Goal: Task Accomplishment & Management: Use online tool/utility

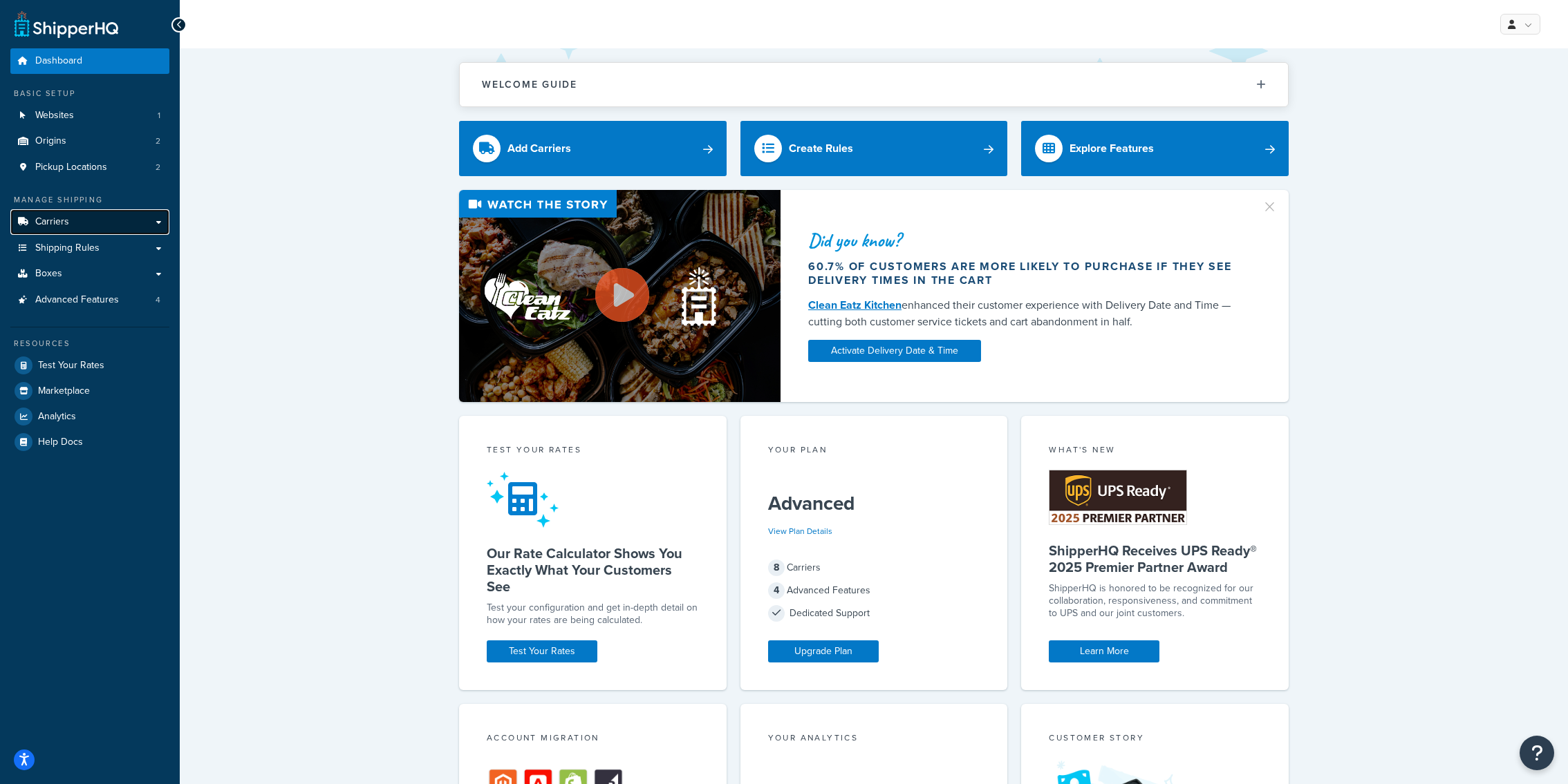
click at [114, 221] on link "Carriers" at bounding box center [89, 223] width 159 height 26
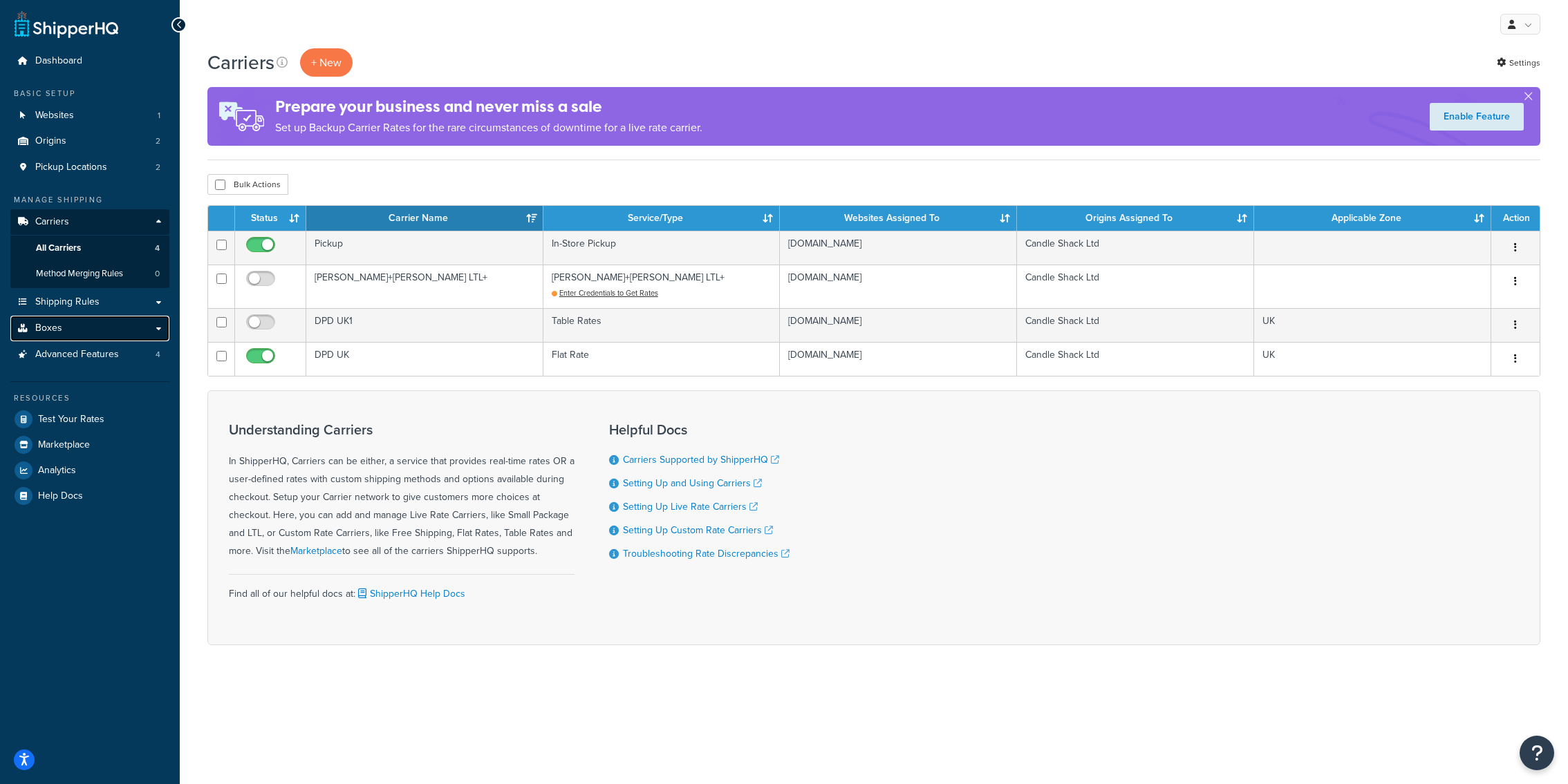
click at [120, 322] on link "Boxes" at bounding box center [89, 329] width 159 height 26
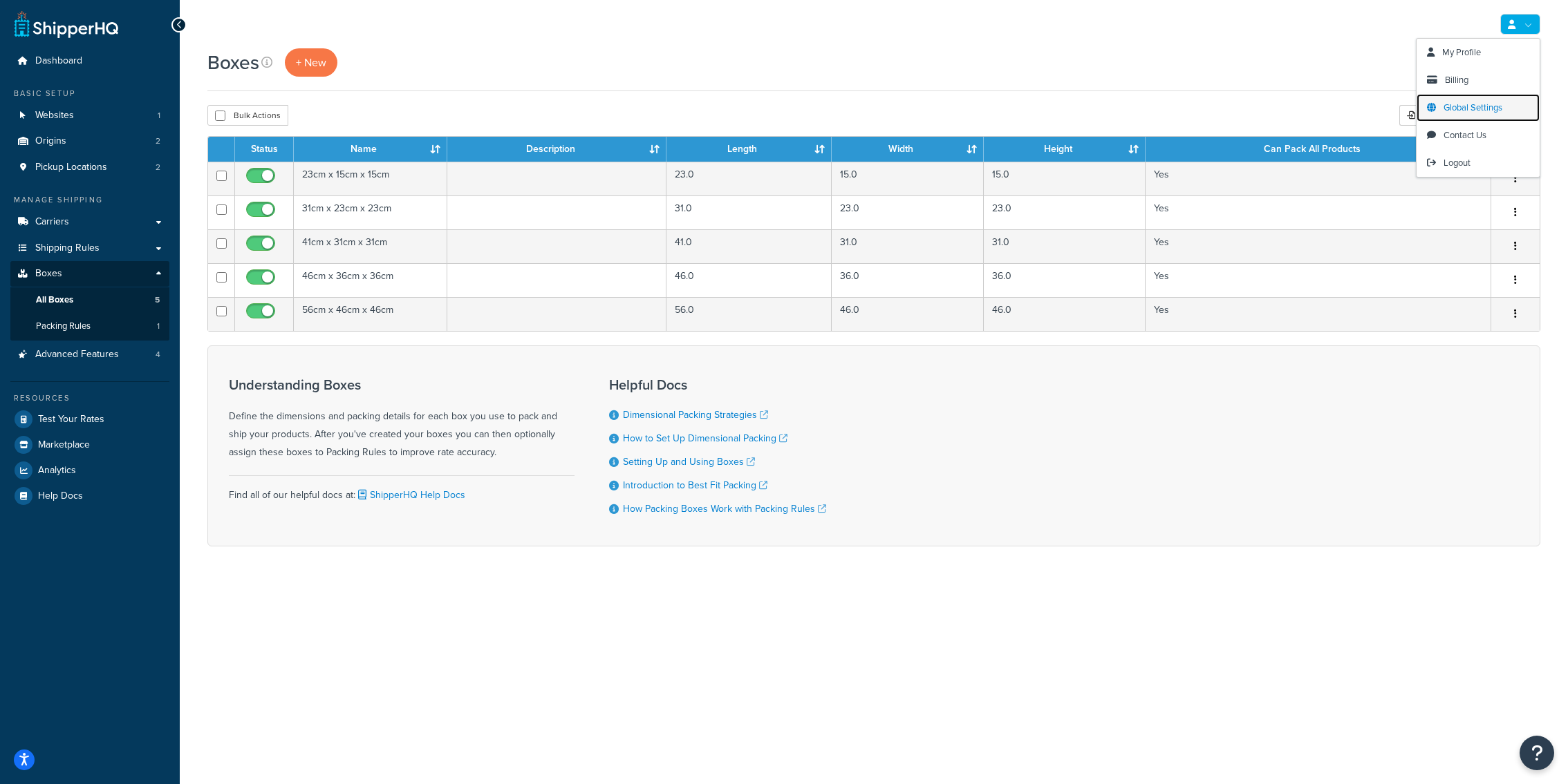
click at [1478, 105] on span "Global Settings" at bounding box center [1472, 107] width 59 height 13
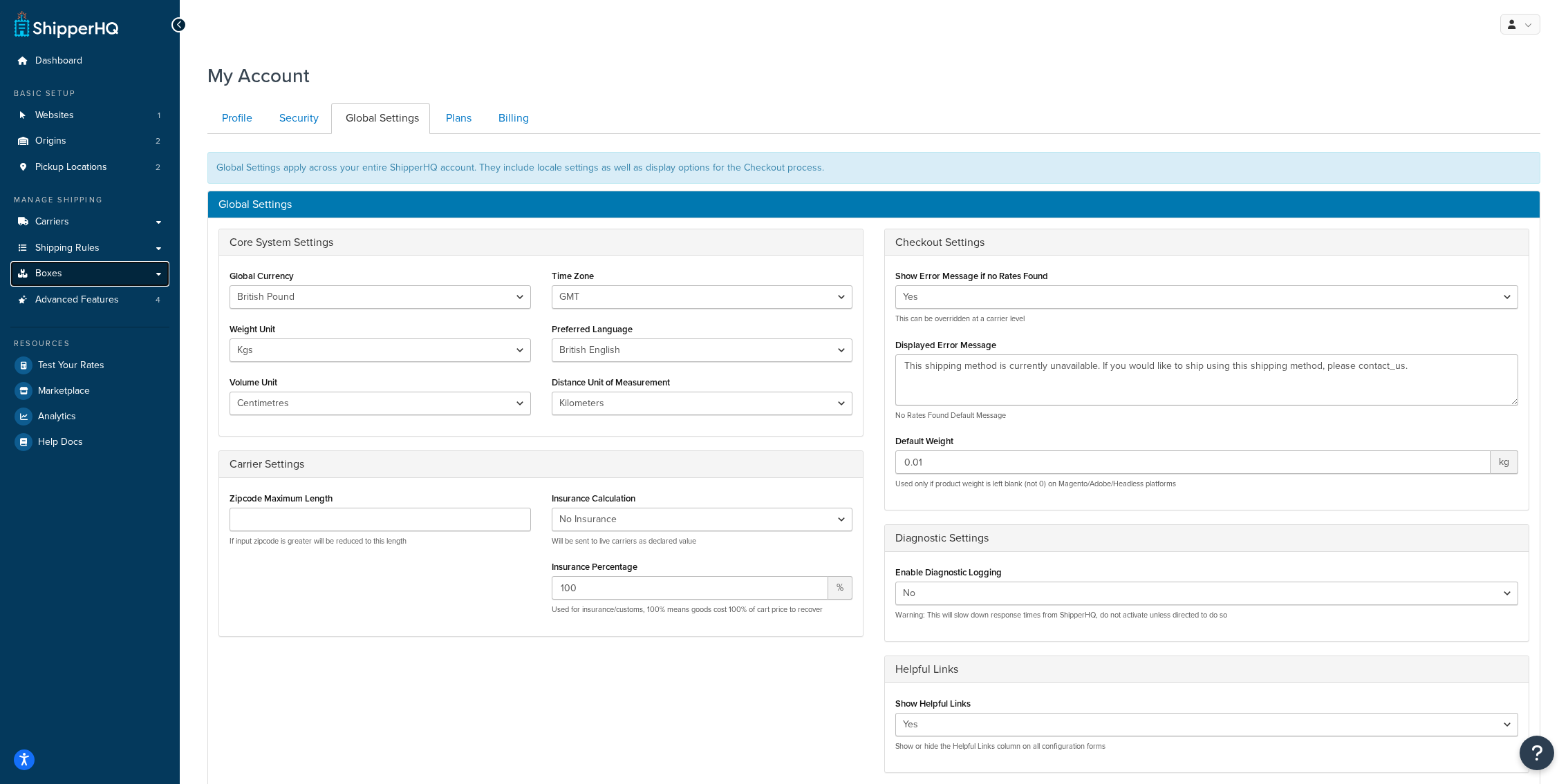
click at [134, 286] on link "Boxes" at bounding box center [89, 275] width 159 height 26
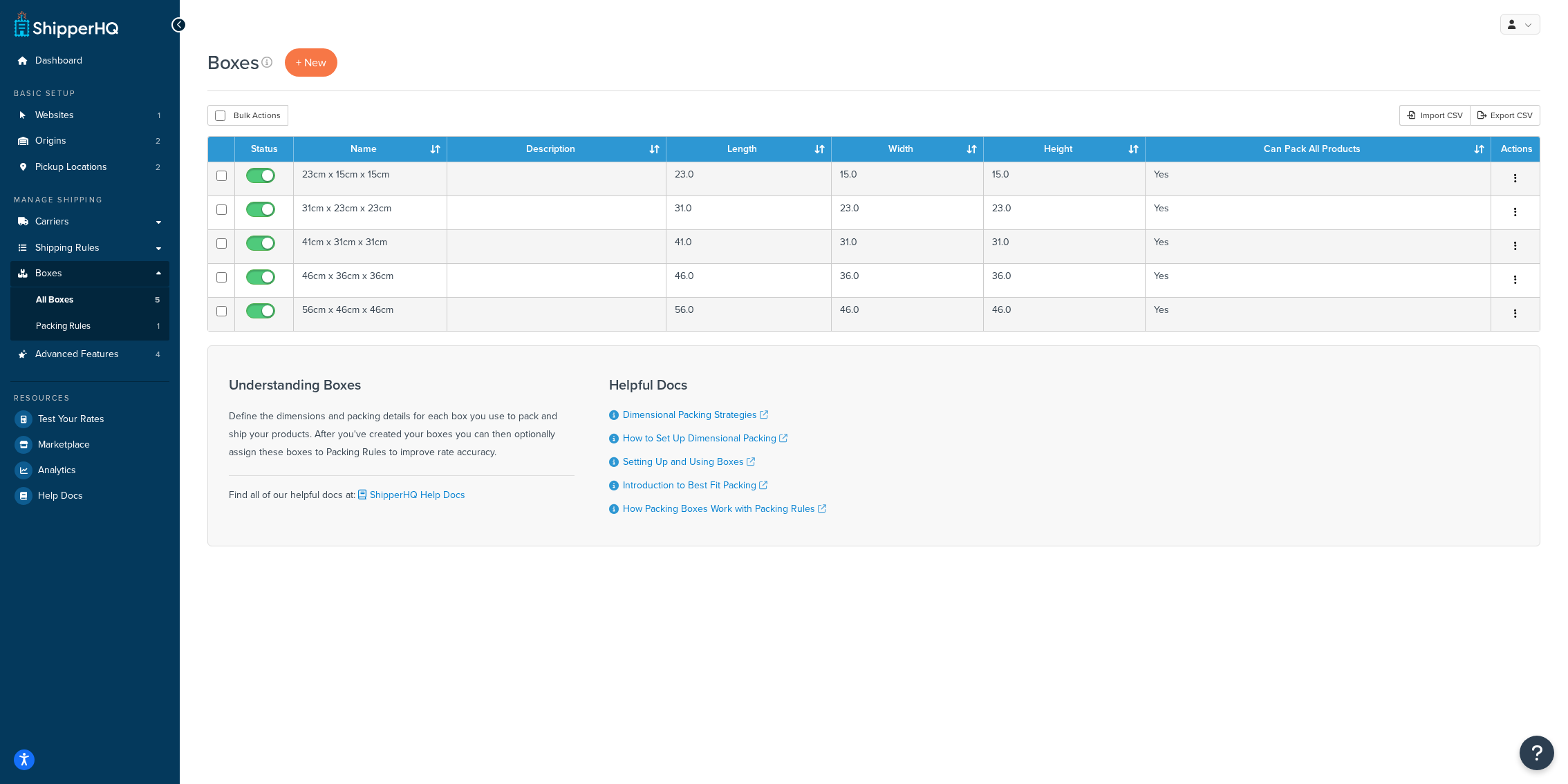
click at [987, 757] on div "My Profile Billing Global Settings Contact Us Logout Boxes + New Bulk Actions D…" at bounding box center [874, 392] width 1388 height 784
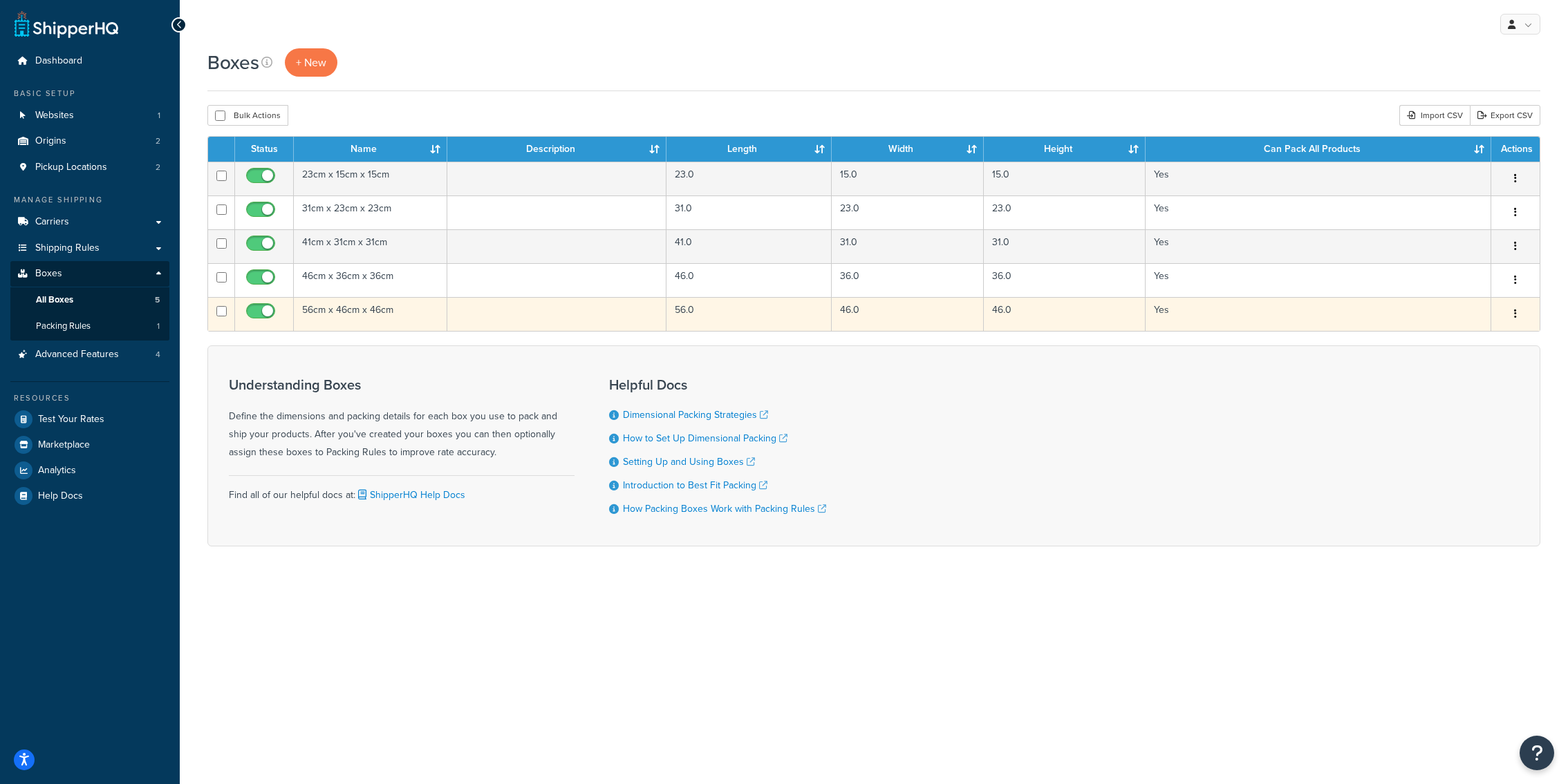
click at [365, 309] on td "56cm x 46cm x 46cm" at bounding box center [371, 315] width 154 height 34
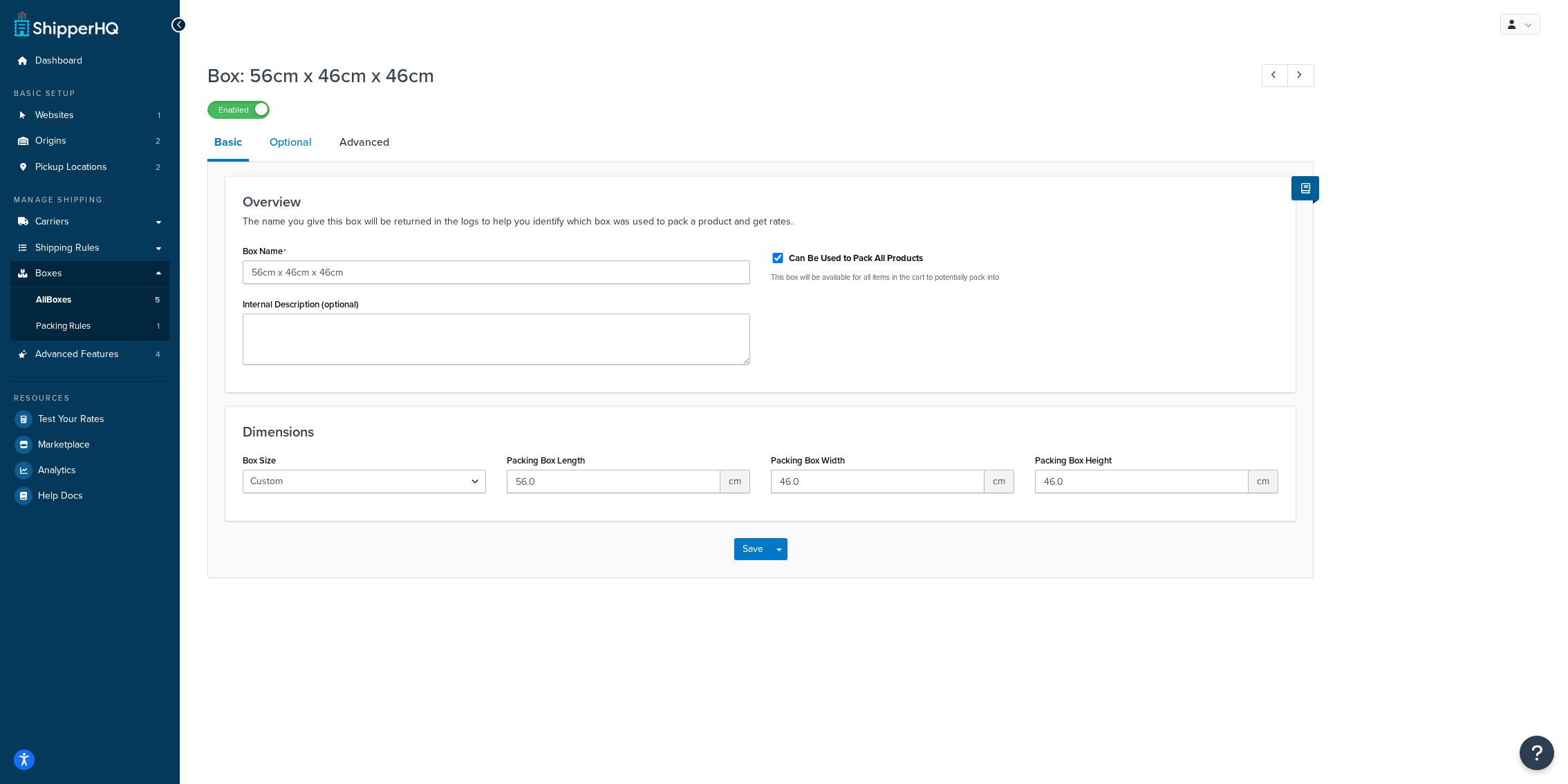
click at [311, 155] on link "Optional" at bounding box center [291, 142] width 56 height 33
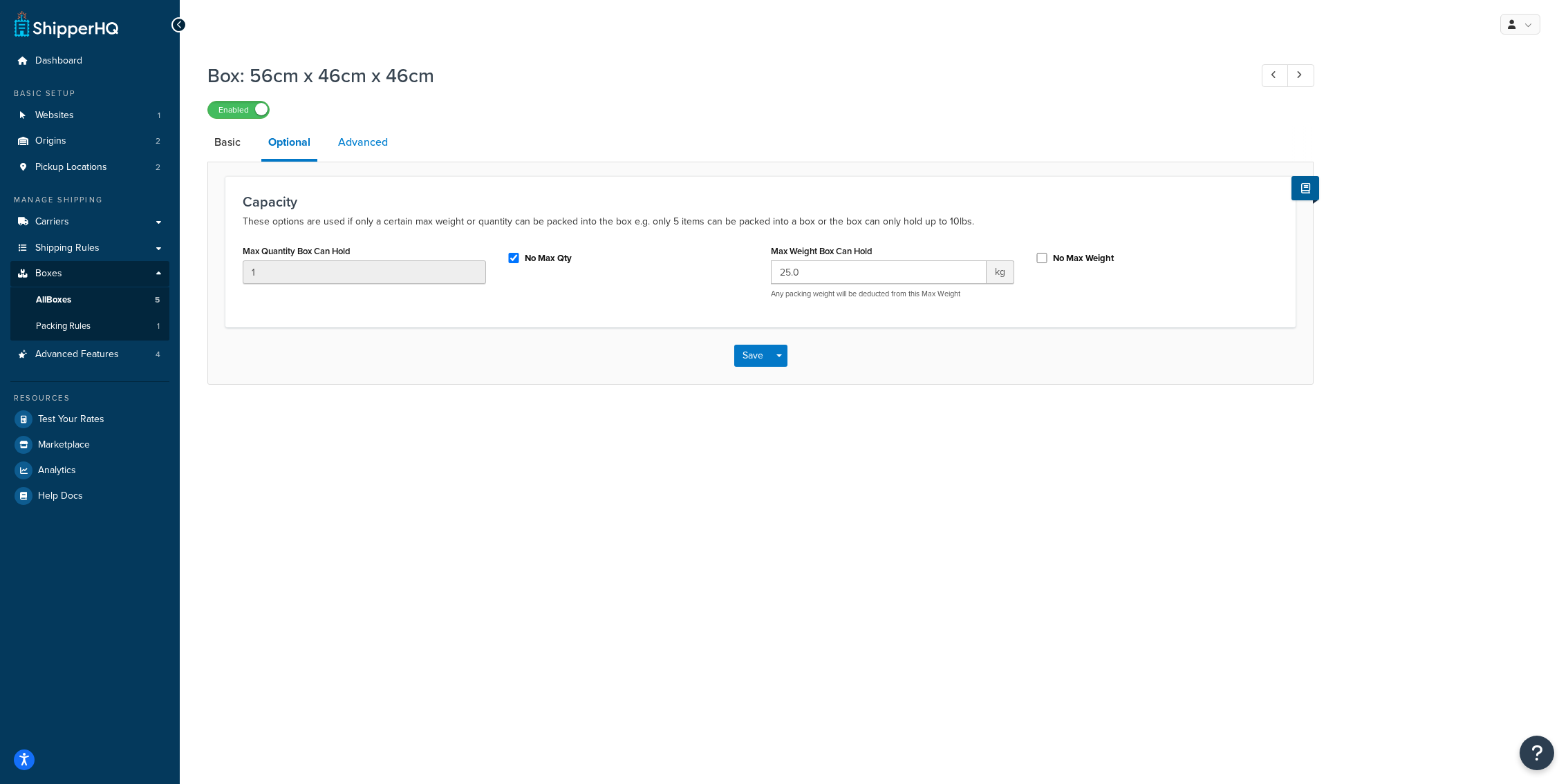
click at [358, 149] on link "Advanced" at bounding box center [363, 142] width 64 height 33
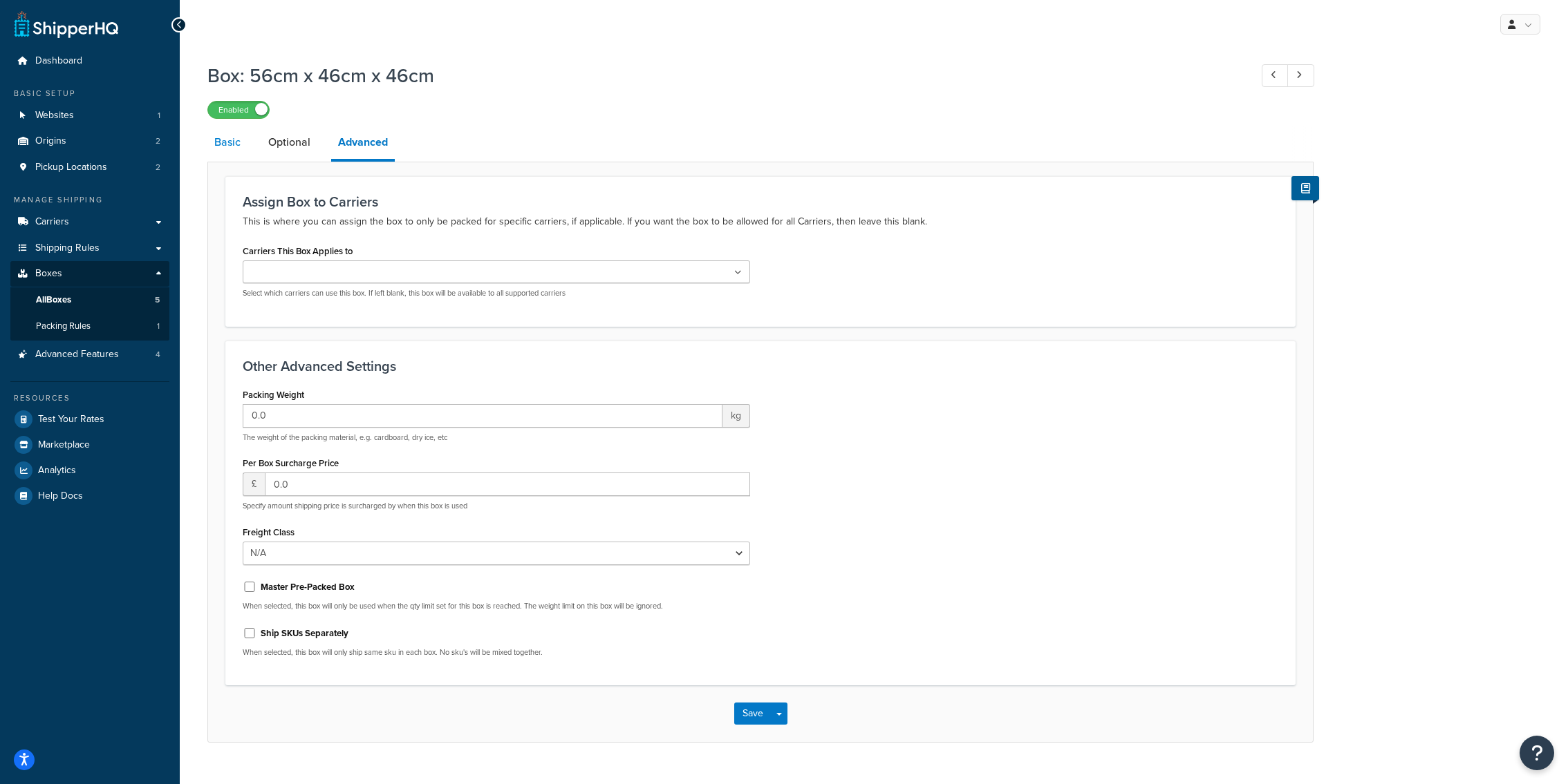
click at [228, 152] on link "Basic" at bounding box center [228, 142] width 40 height 33
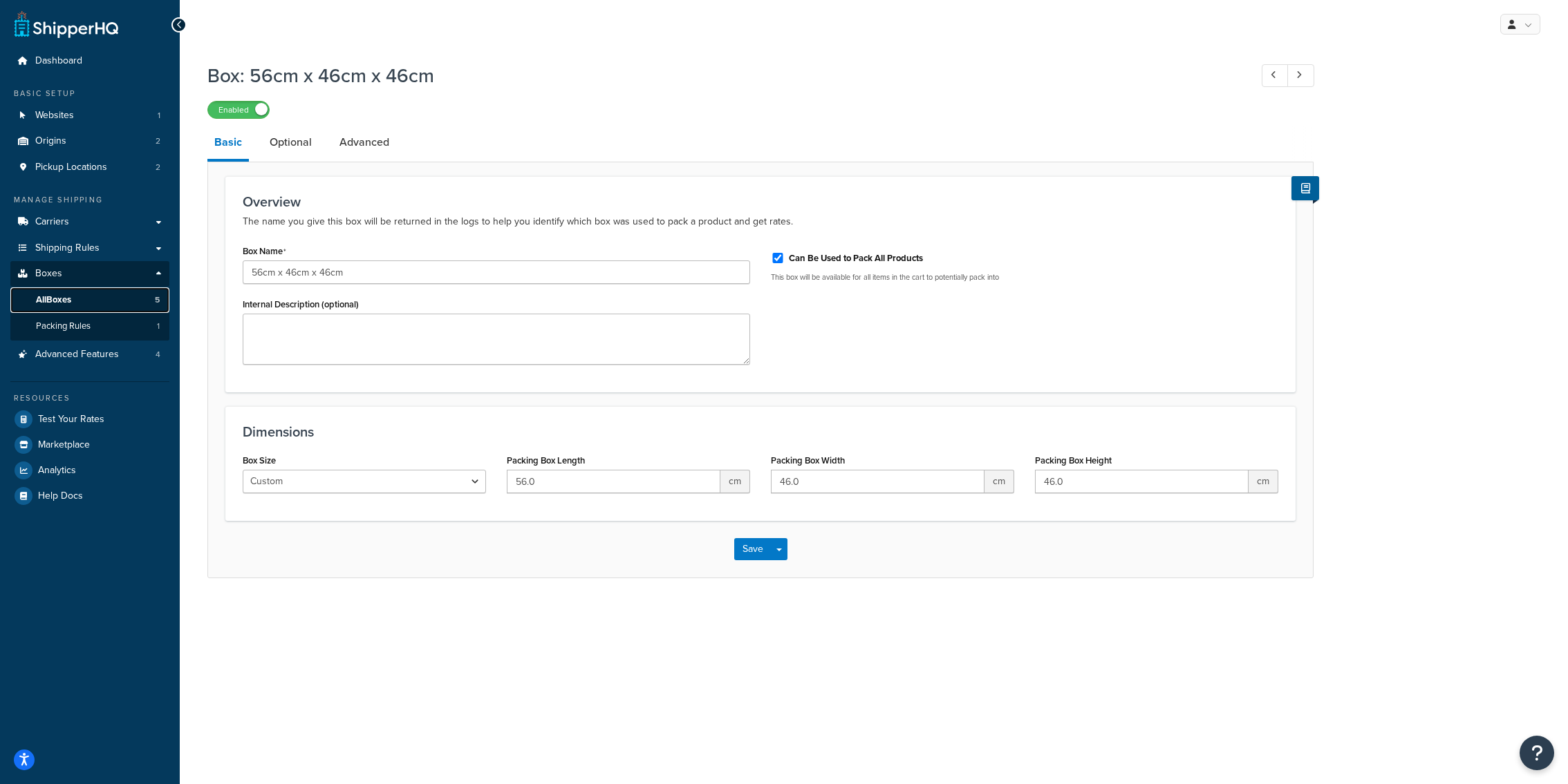
click at [133, 305] on link "All Boxes 5" at bounding box center [89, 301] width 159 height 26
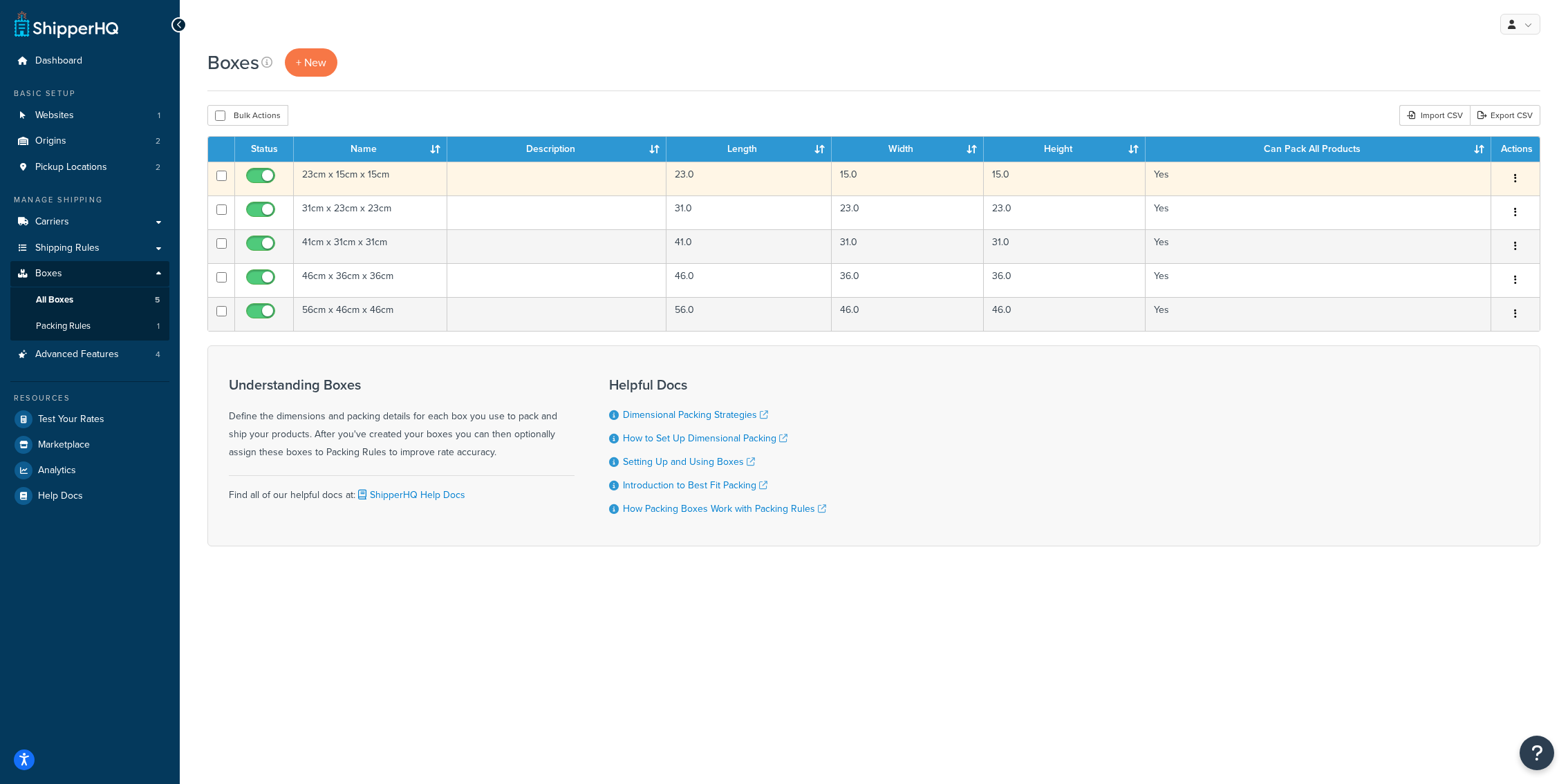
click at [305, 188] on td "23cm x 15cm x 15cm" at bounding box center [371, 179] width 154 height 34
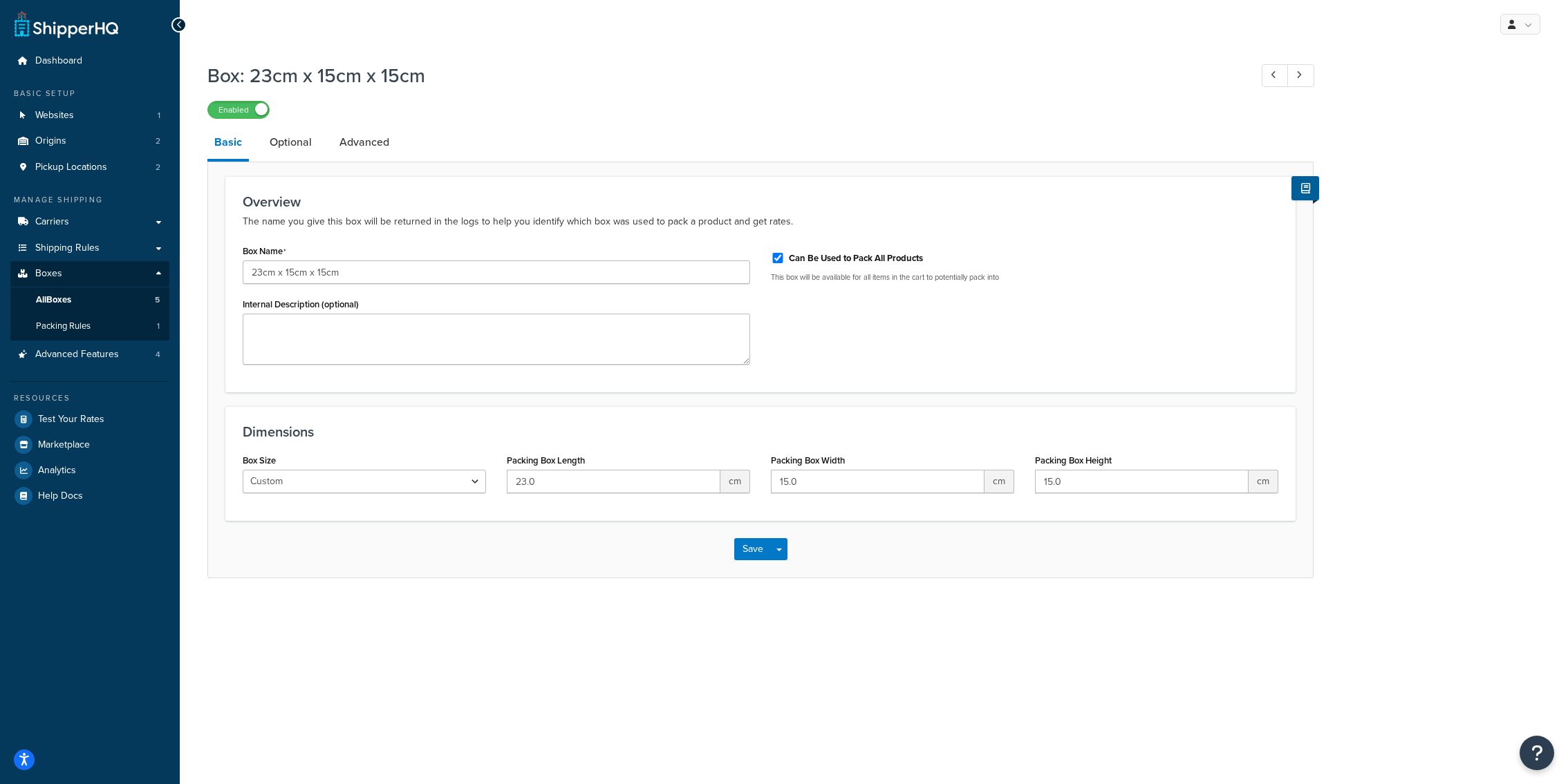
click at [294, 157] on link "Optional" at bounding box center [291, 142] width 56 height 33
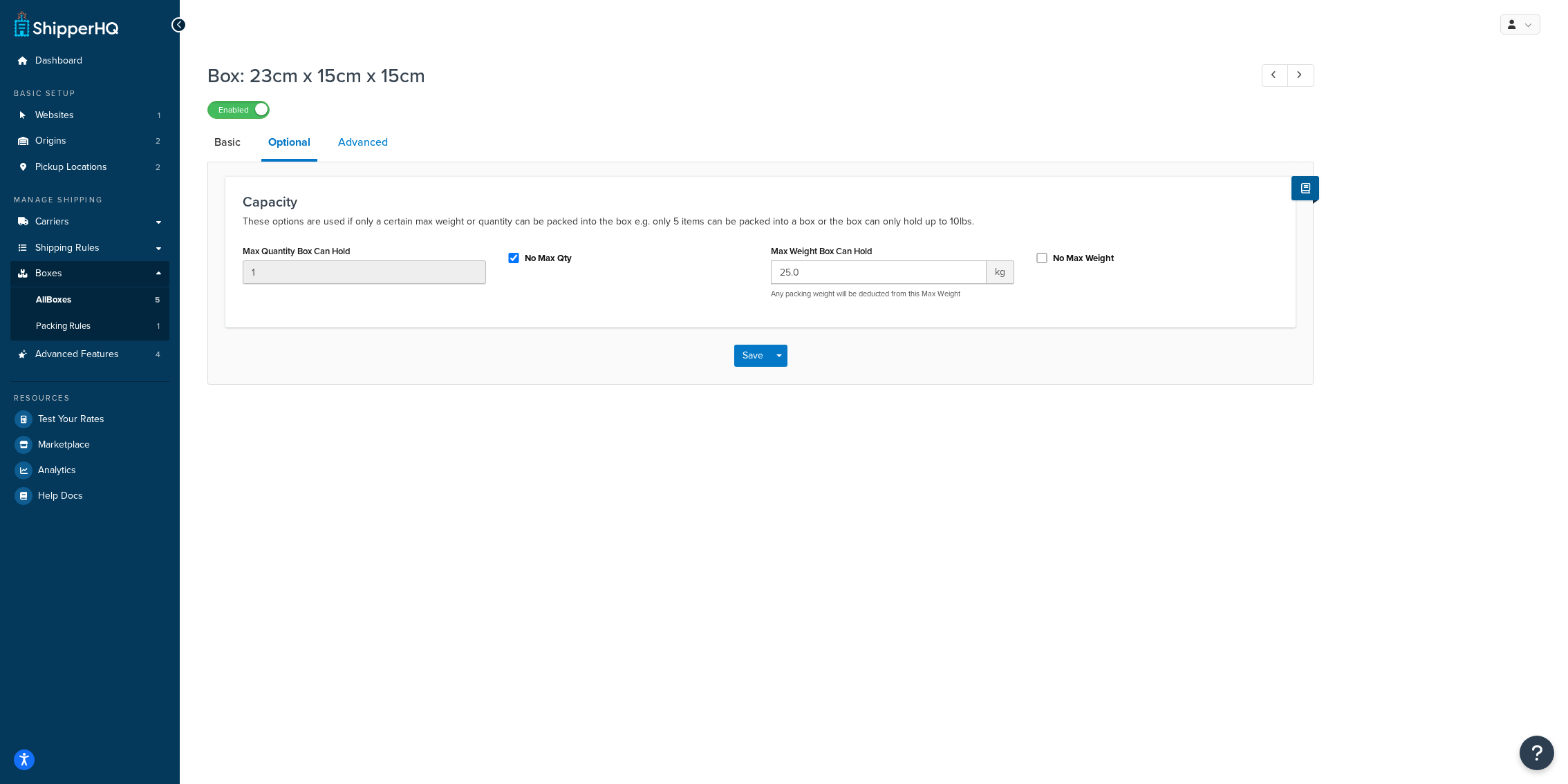
click at [356, 159] on link "Advanced" at bounding box center [363, 142] width 64 height 33
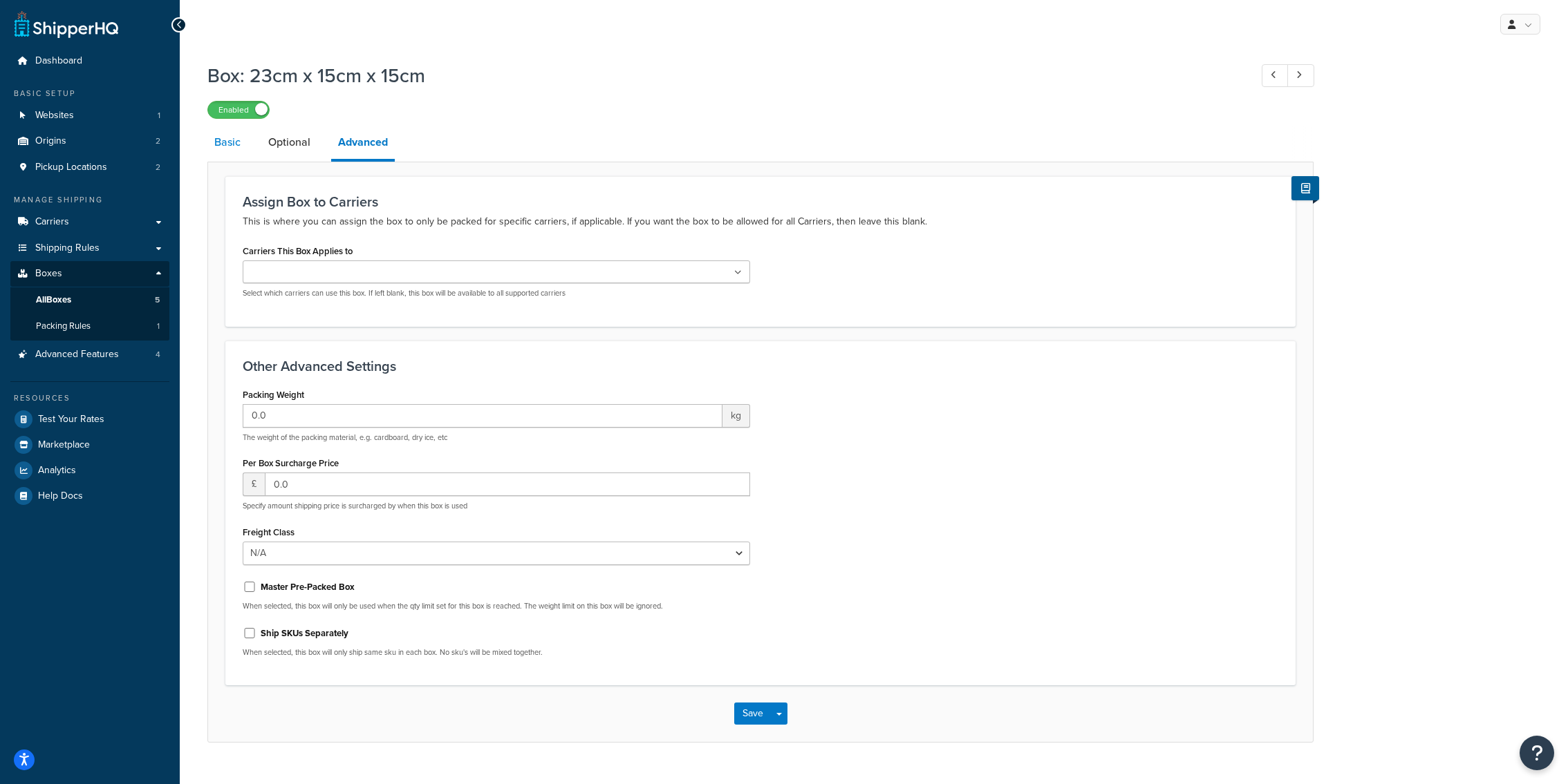
click at [242, 149] on link "Basic" at bounding box center [228, 142] width 40 height 33
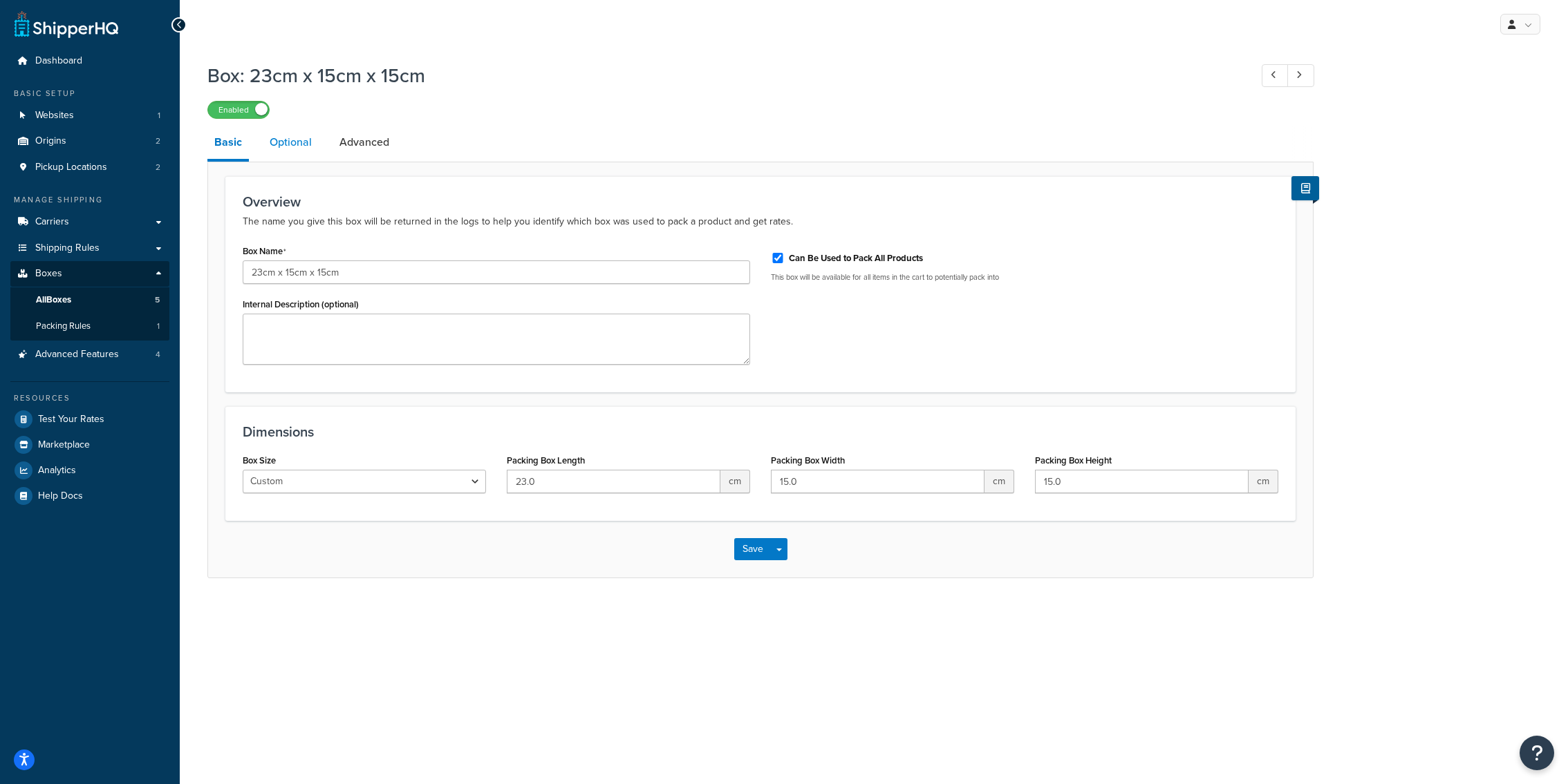
click at [284, 136] on link "Optional" at bounding box center [291, 142] width 56 height 33
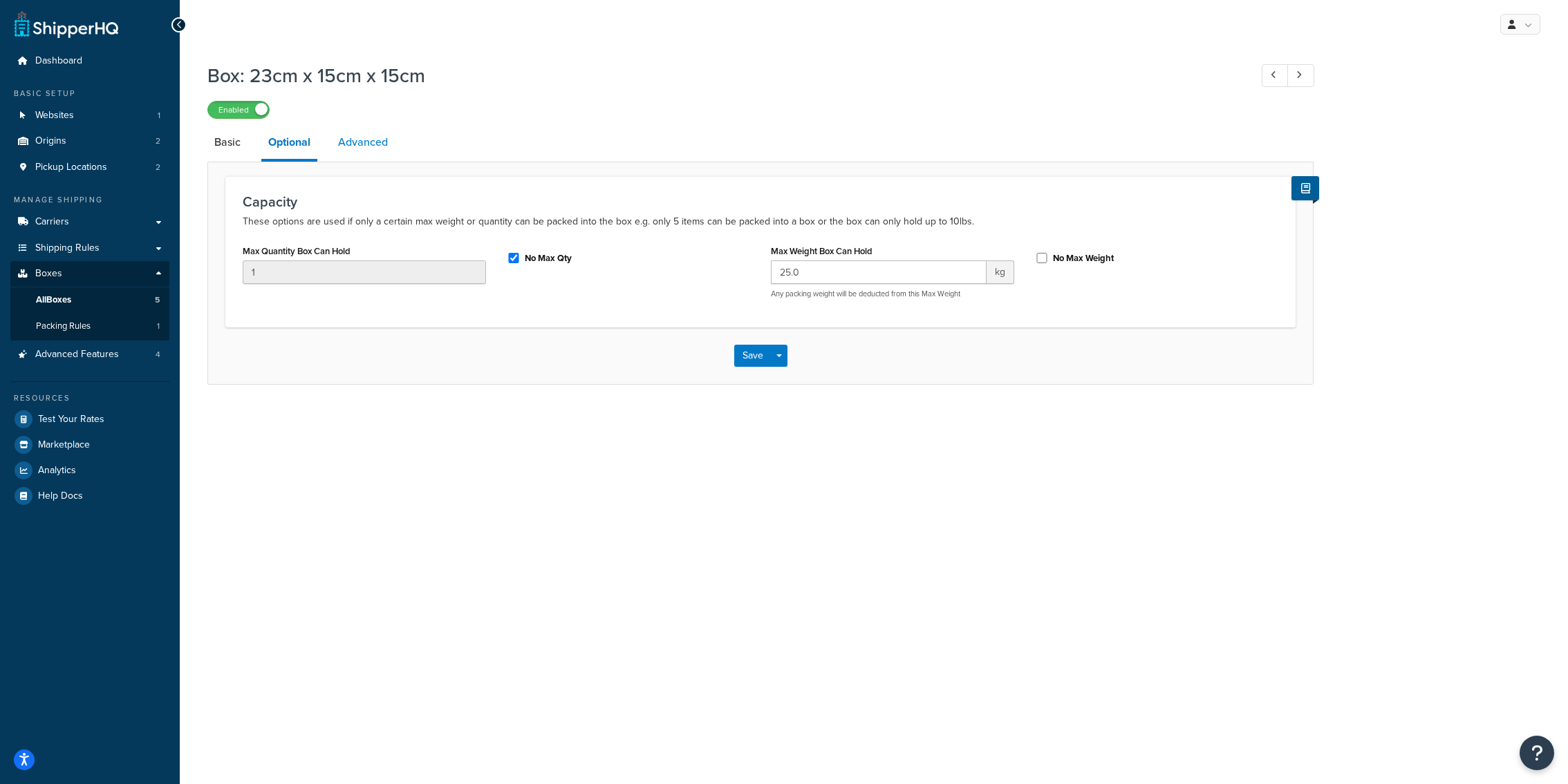
click at [365, 140] on link "Advanced" at bounding box center [363, 142] width 64 height 33
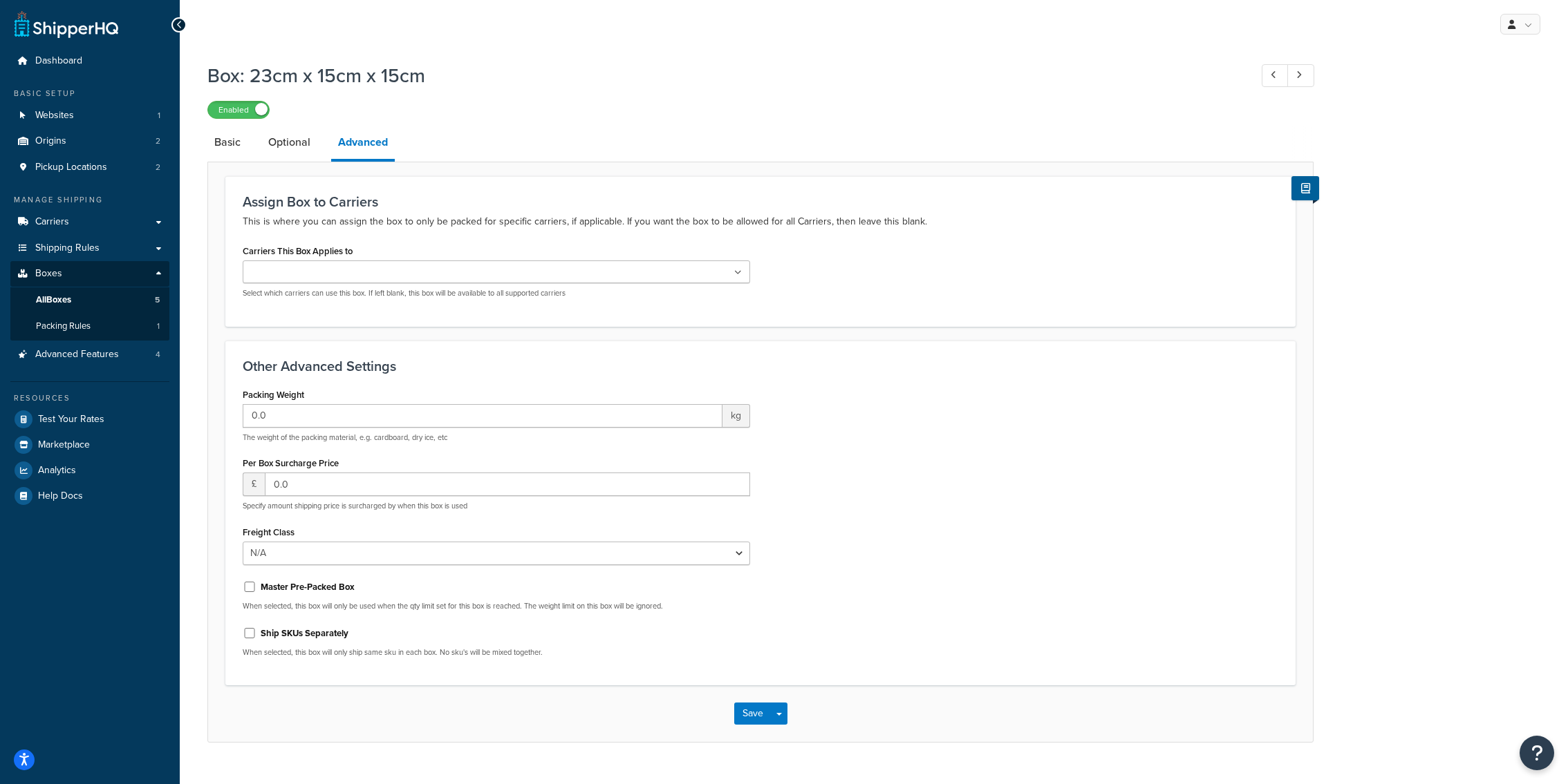
click at [403, 432] on p "The weight of the packing material, e.g. cardboard, dry ice, etc" at bounding box center [496, 437] width 507 height 10
click at [385, 277] on ul at bounding box center [496, 272] width 507 height 23
click at [860, 451] on div "Packing Weight 0.0 kg The weight of the packing material, e.g. cardboard, dry i…" at bounding box center [760, 526] width 1056 height 284
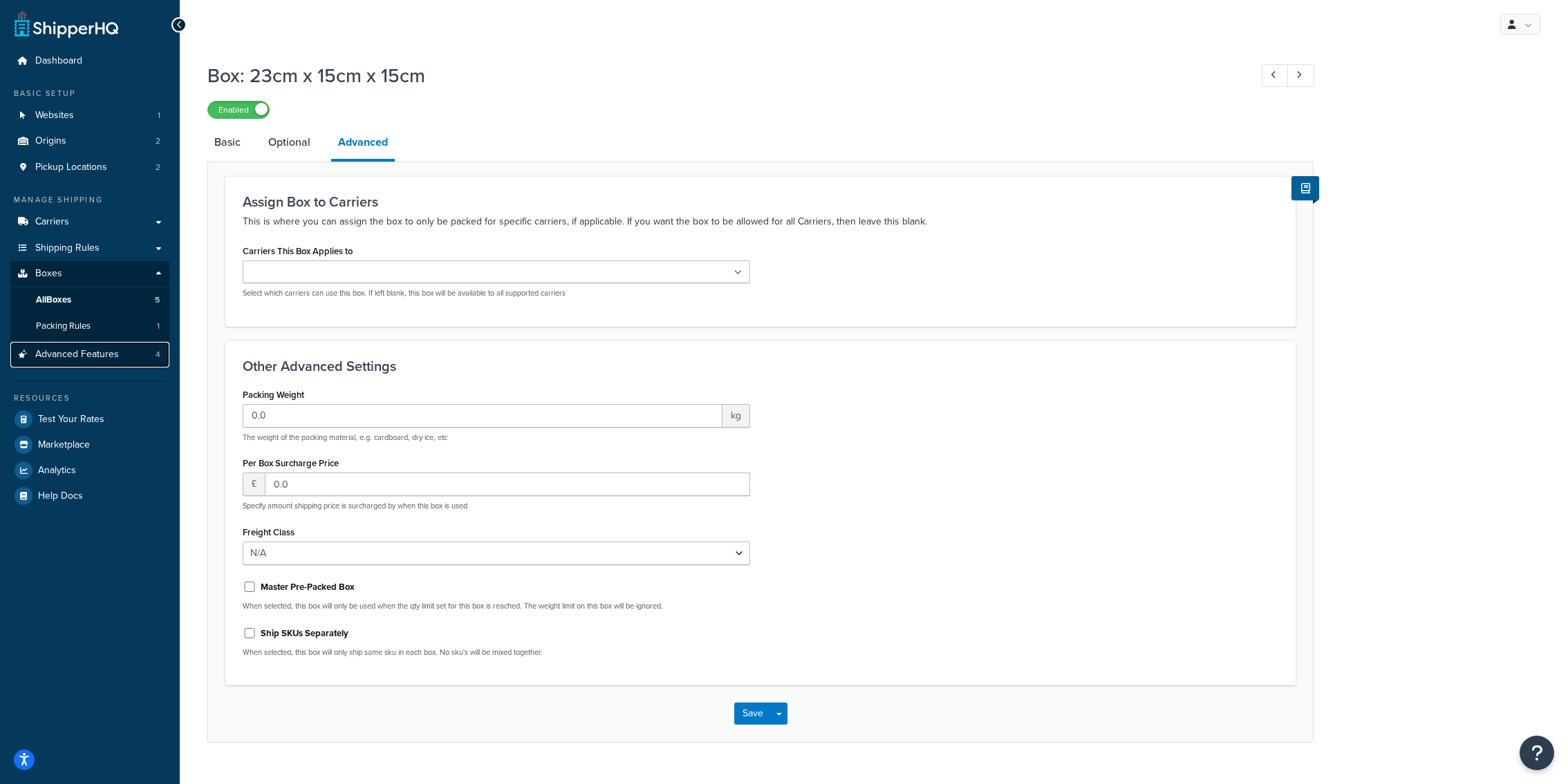
click at [138, 363] on link "Advanced Features 4" at bounding box center [89, 356] width 159 height 26
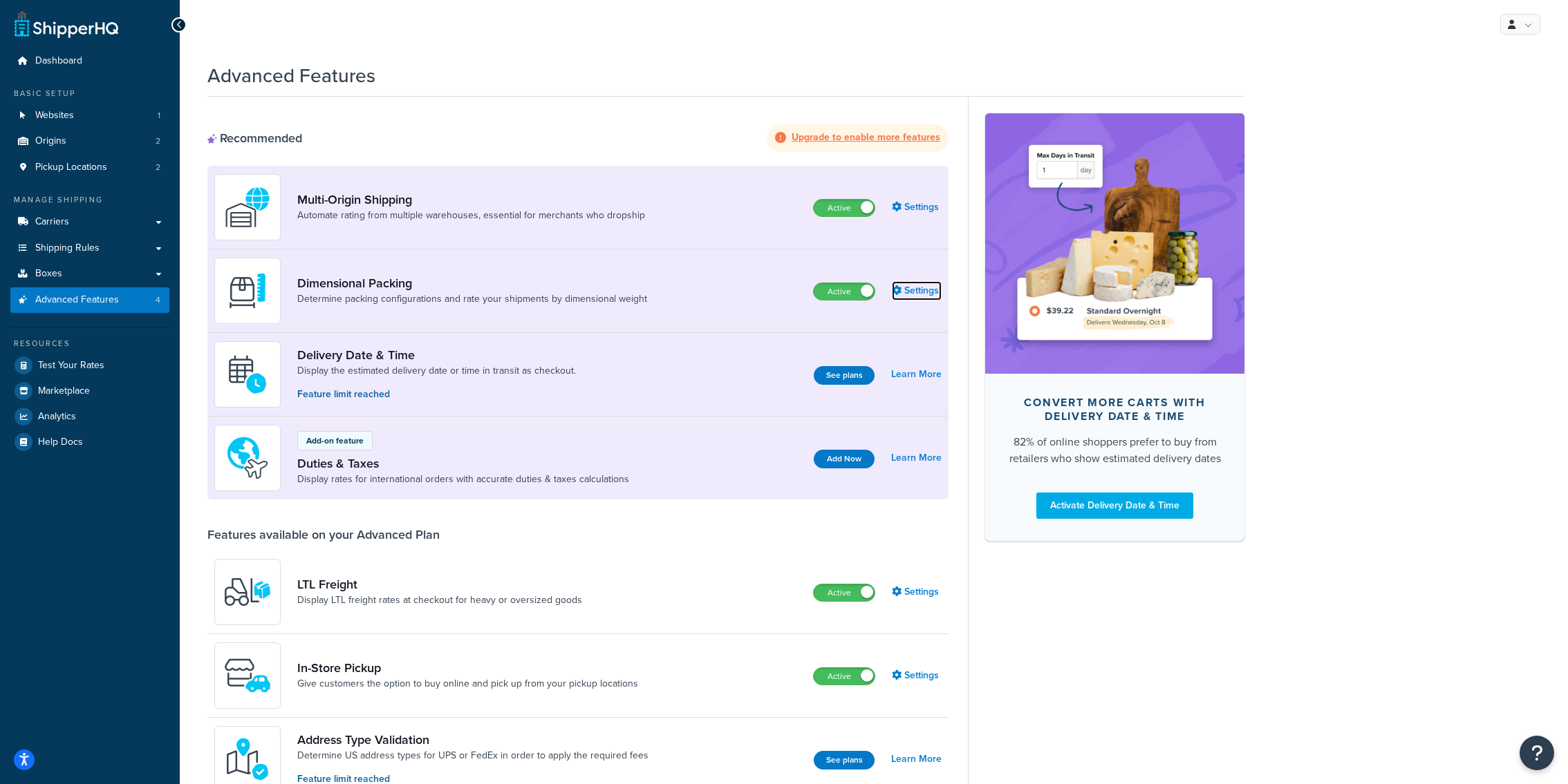
click at [921, 286] on link "Settings" at bounding box center [917, 291] width 50 height 19
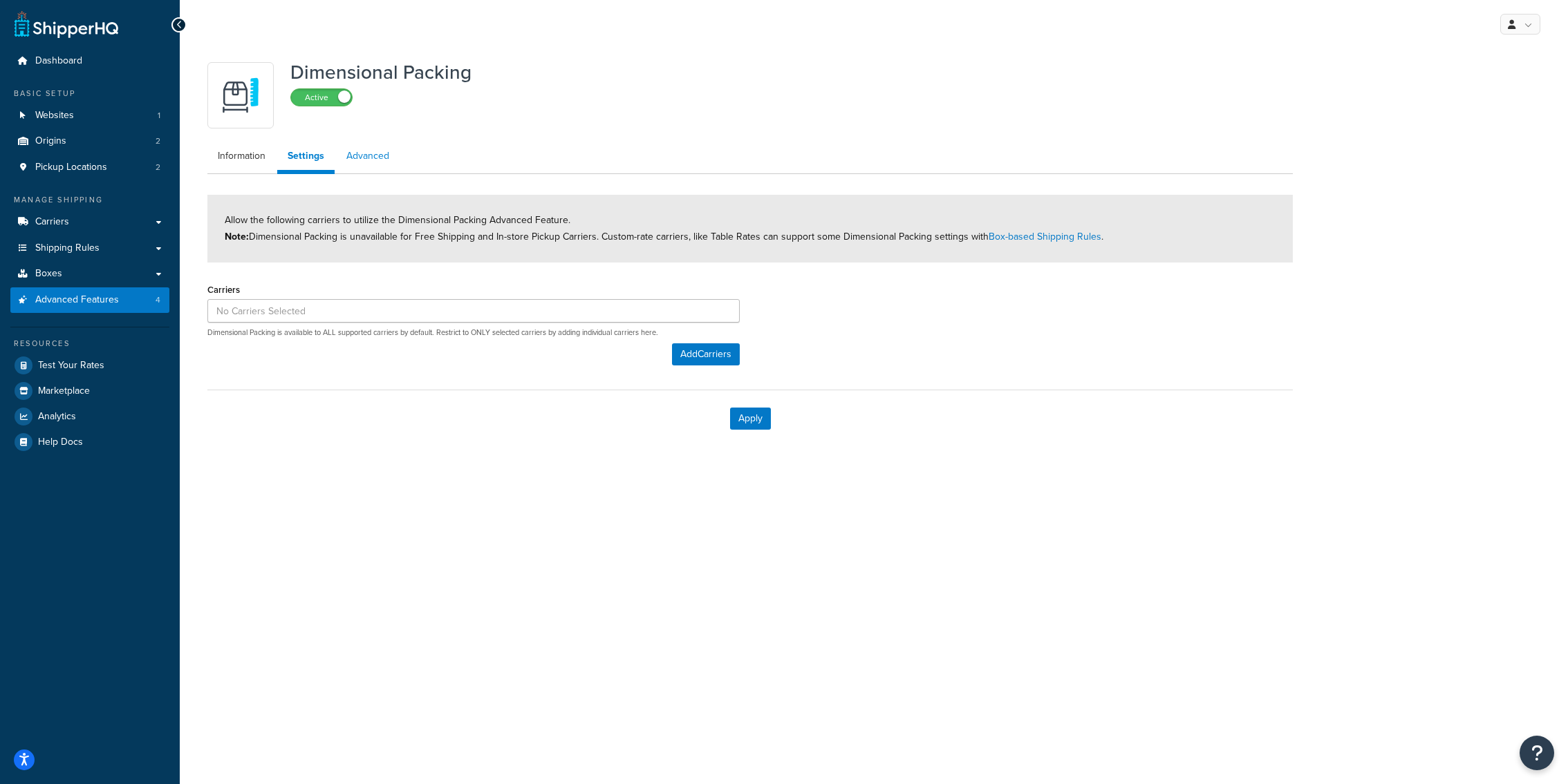
click at [354, 168] on link "Advanced" at bounding box center [368, 157] width 64 height 28
select select "false"
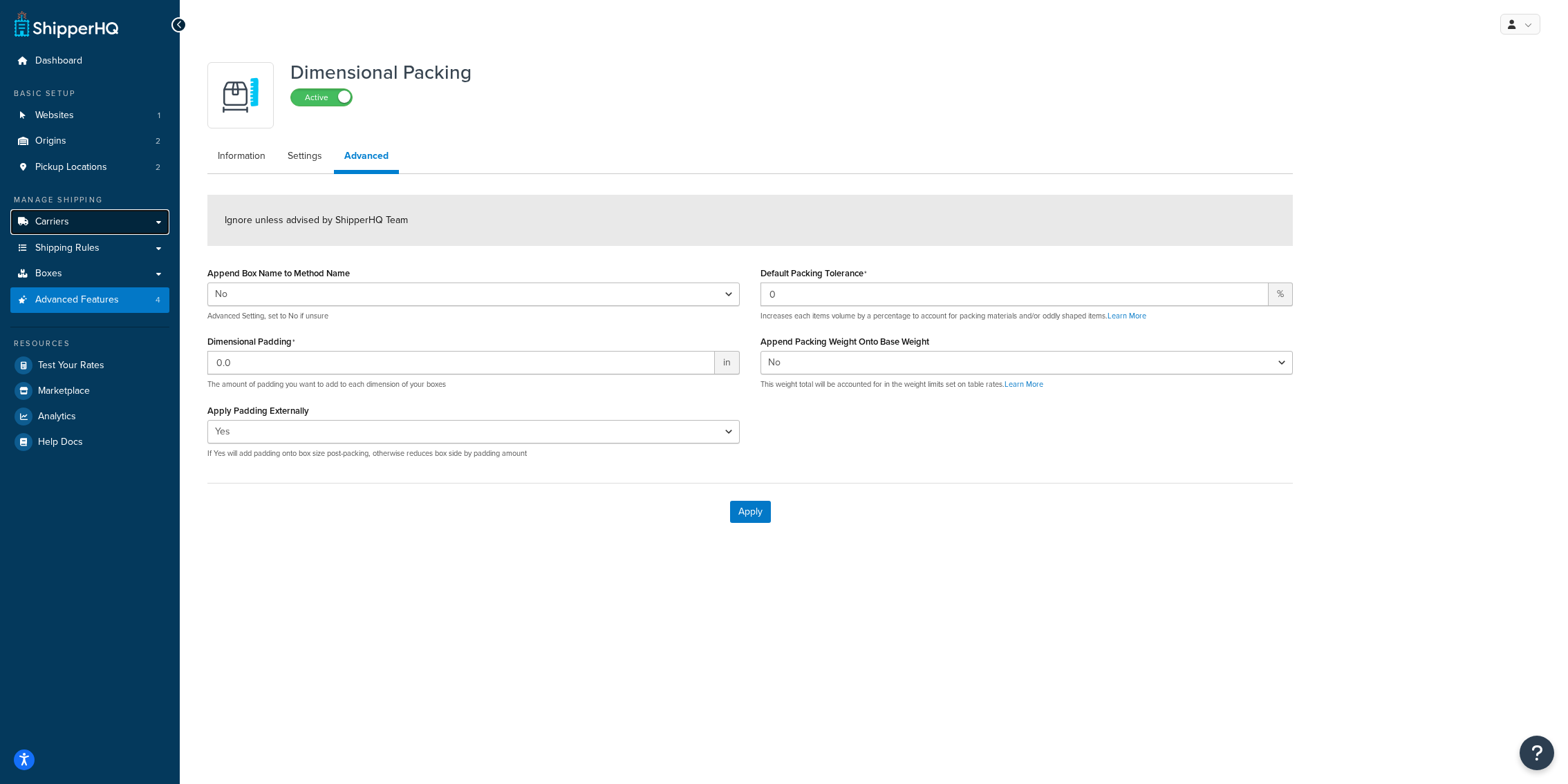
click at [96, 228] on link "Carriers" at bounding box center [89, 223] width 159 height 26
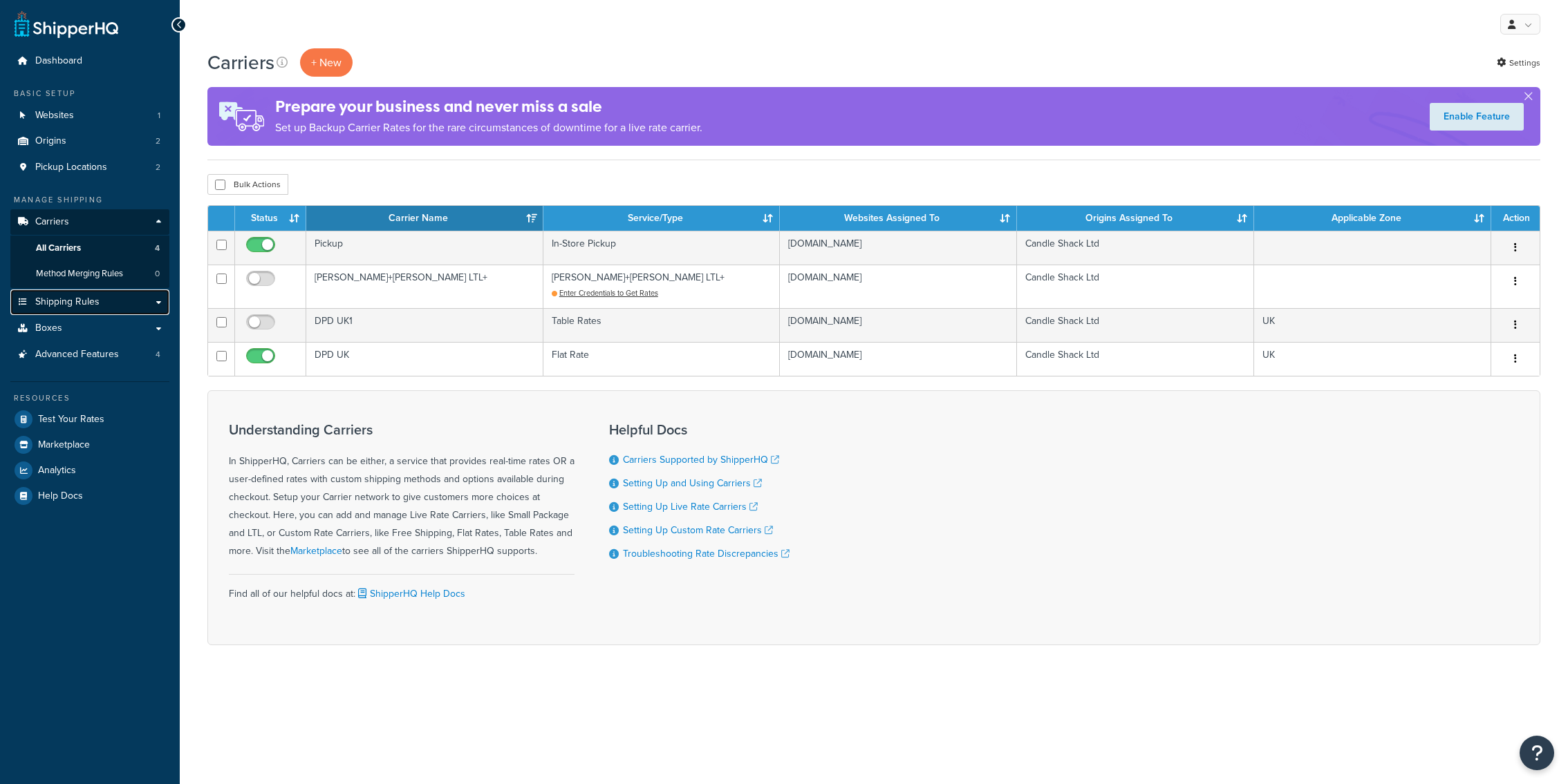
click at [96, 309] on span "Shipping Rules" at bounding box center [67, 303] width 64 height 12
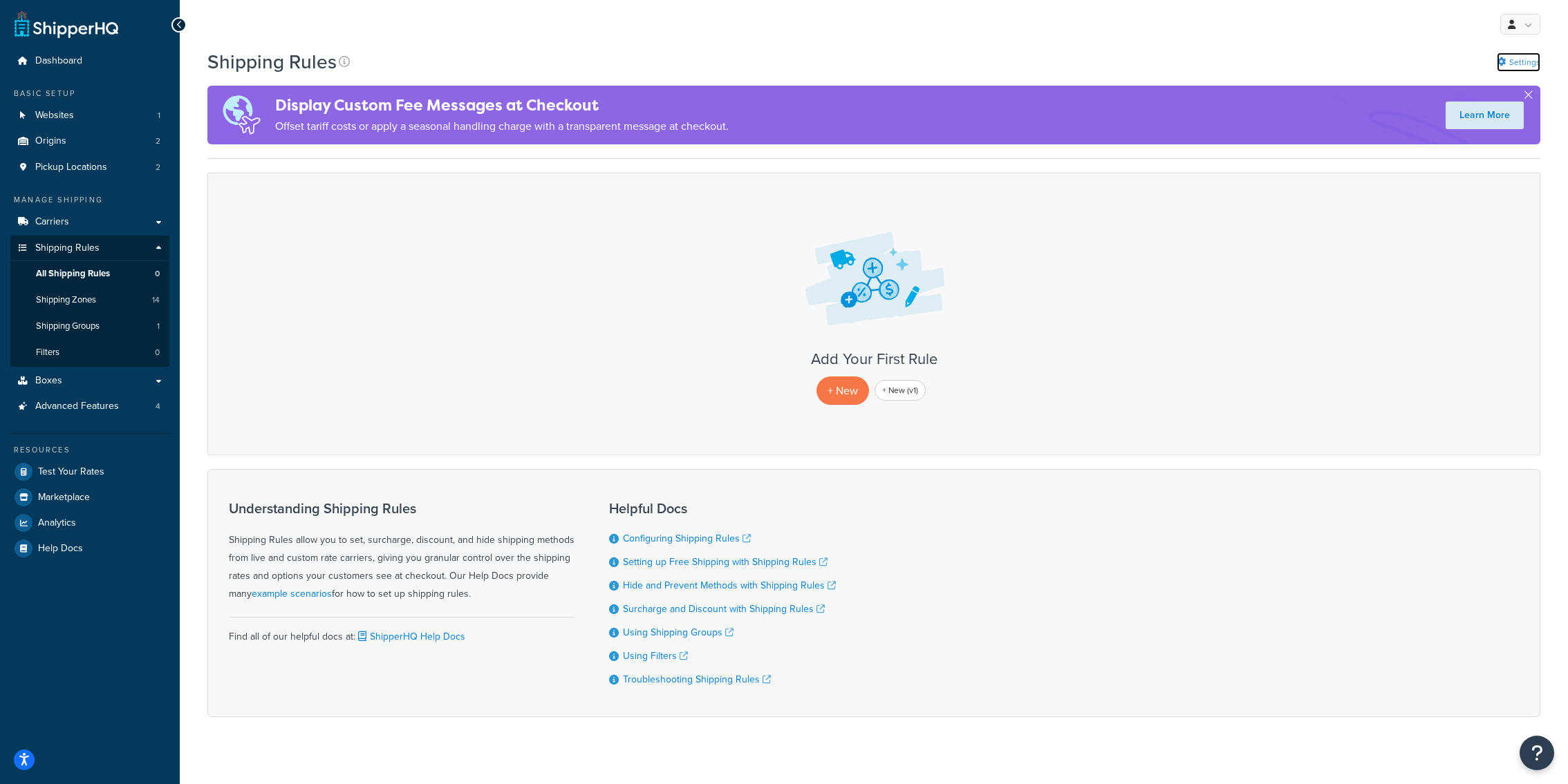
click at [1503, 63] on icon at bounding box center [1500, 61] width 9 height 9
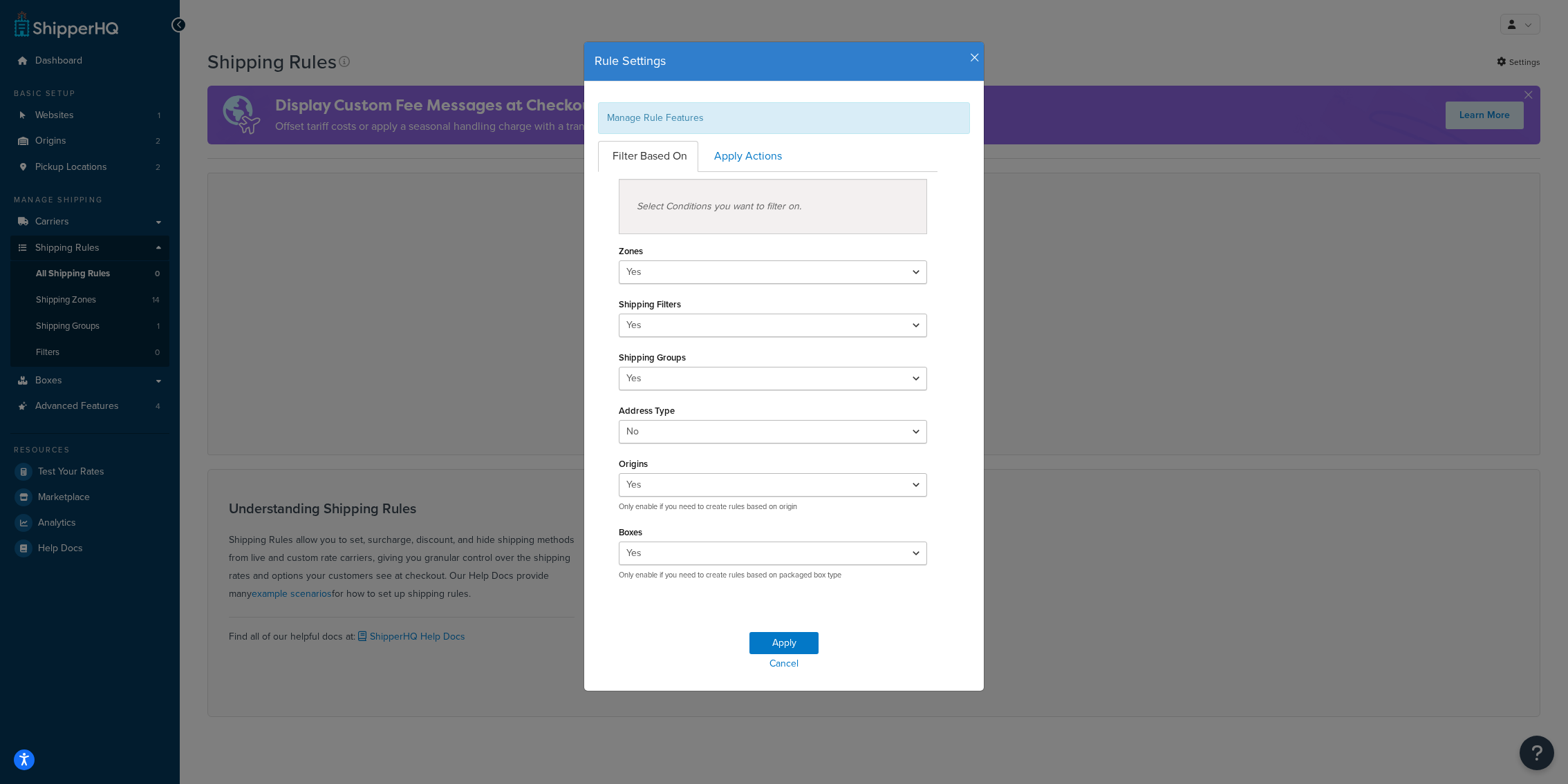
click at [973, 57] on icon "button" at bounding box center [975, 58] width 10 height 12
